Goal: Transaction & Acquisition: Book appointment/travel/reservation

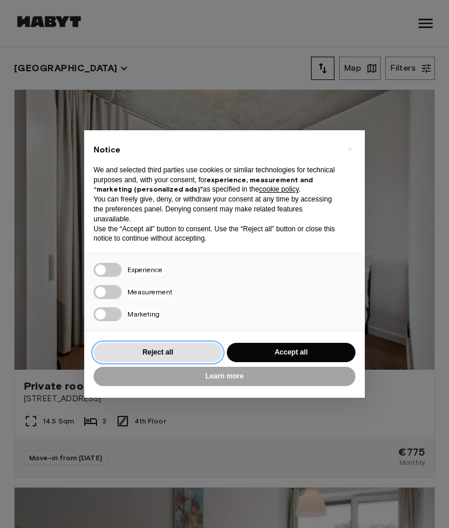
click at [158, 347] on button "Reject all" at bounding box center [158, 352] width 129 height 19
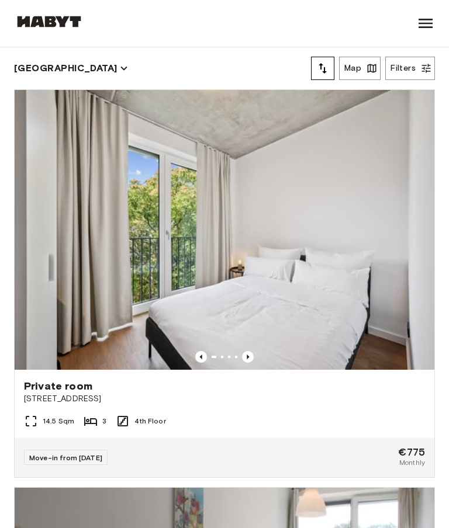
click at [420, 16] on icon at bounding box center [425, 23] width 19 height 19
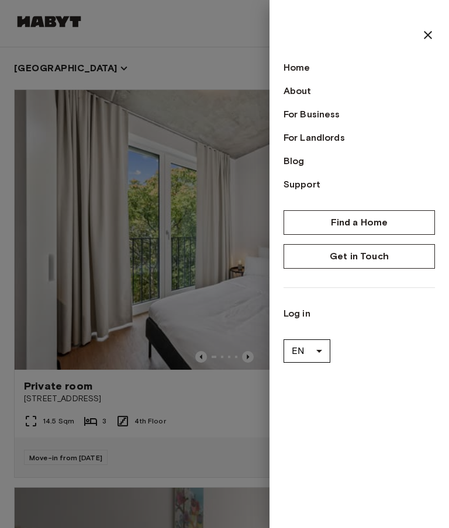
click at [205, 71] on div at bounding box center [224, 264] width 449 height 528
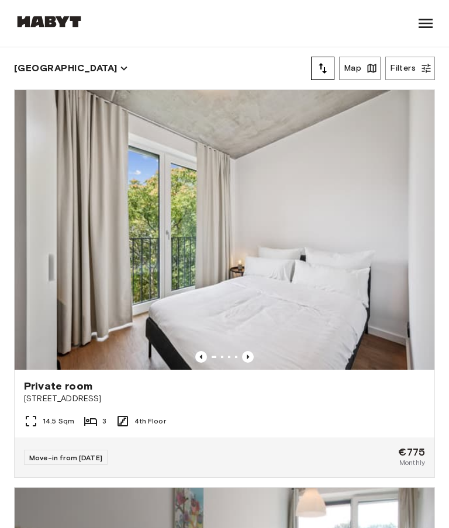
click at [355, 73] on button "Map" at bounding box center [360, 68] width 42 height 23
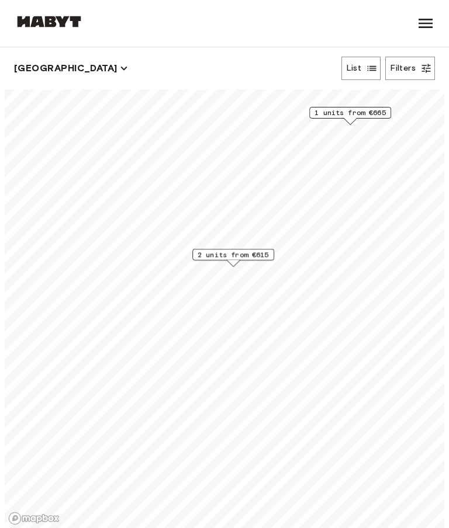
click at [246, 253] on span "2 units from €615" at bounding box center [233, 255] width 71 height 11
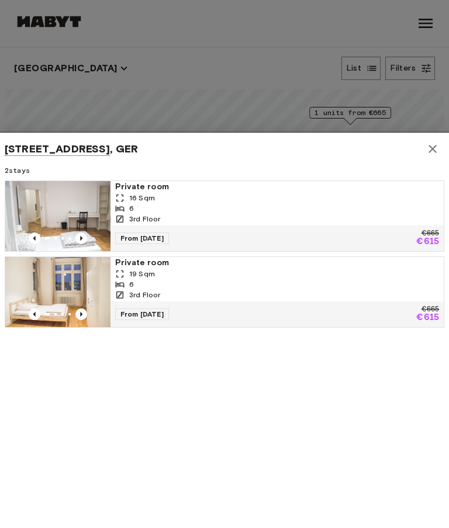
click at [427, 147] on icon "button" at bounding box center [433, 149] width 14 height 14
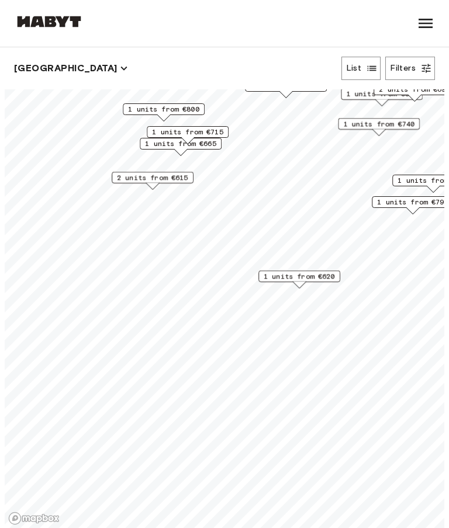
click at [290, 272] on span "1 units from €620" at bounding box center [299, 276] width 71 height 11
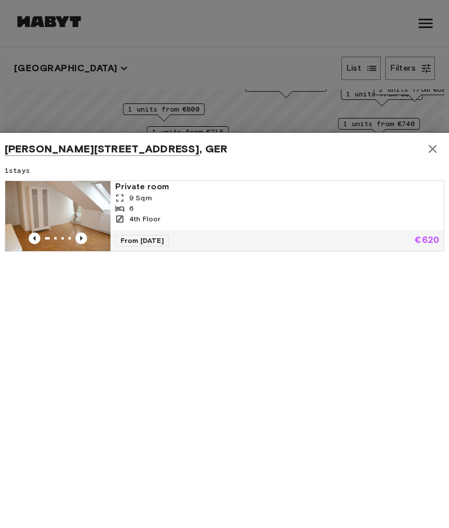
click at [430, 154] on icon "button" at bounding box center [433, 149] width 14 height 14
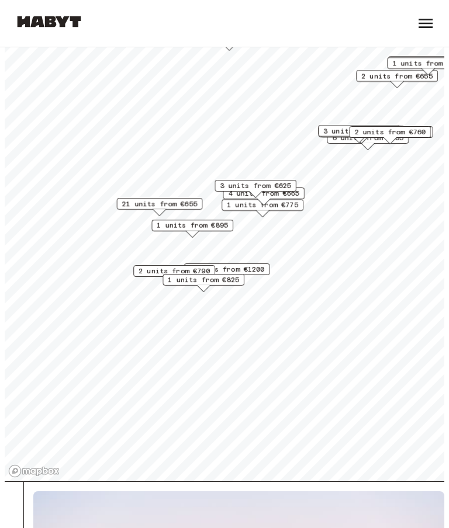
click at [164, 205] on span "21 units from €655" at bounding box center [159, 204] width 75 height 11
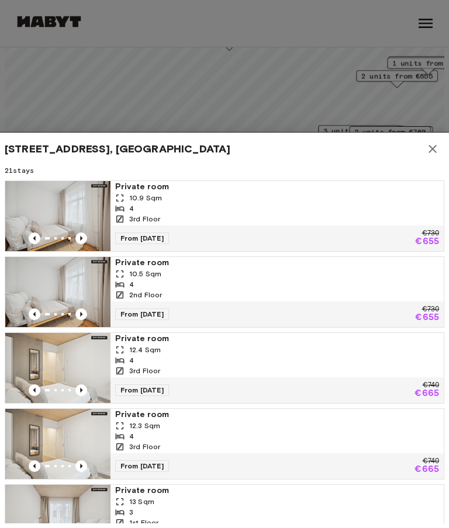
click at [163, 206] on div "4" at bounding box center [277, 208] width 324 height 11
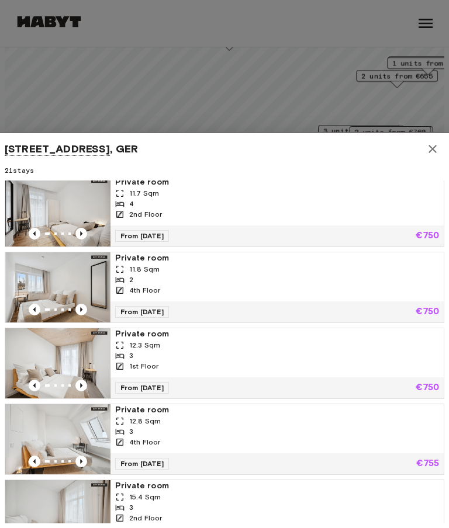
scroll to position [1145, 0]
